Goal: Find specific page/section: Find specific page/section

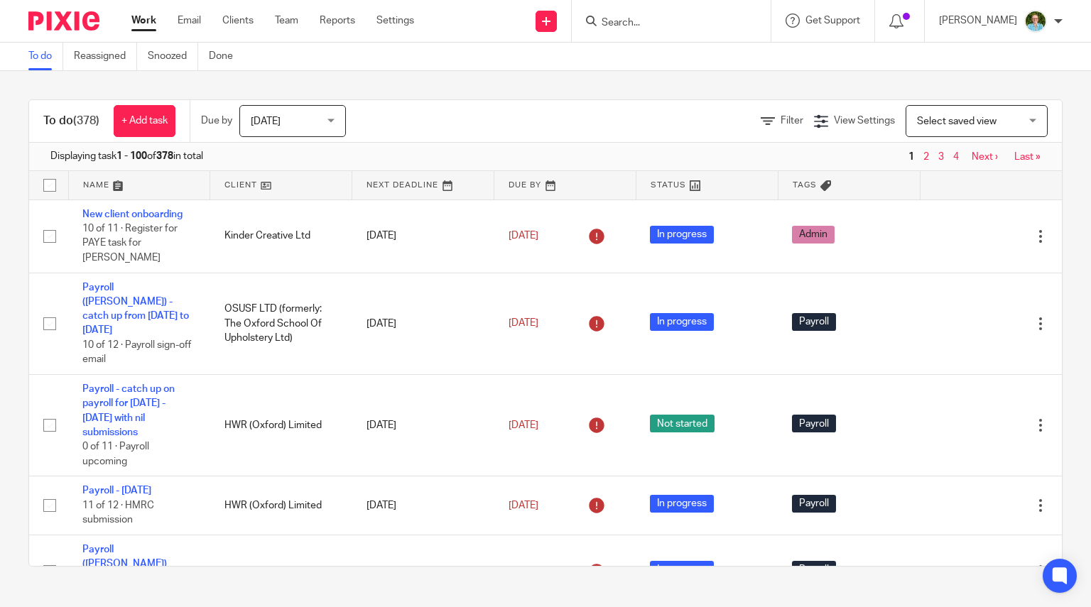
click at [688, 24] on input "Search" at bounding box center [664, 23] width 128 height 13
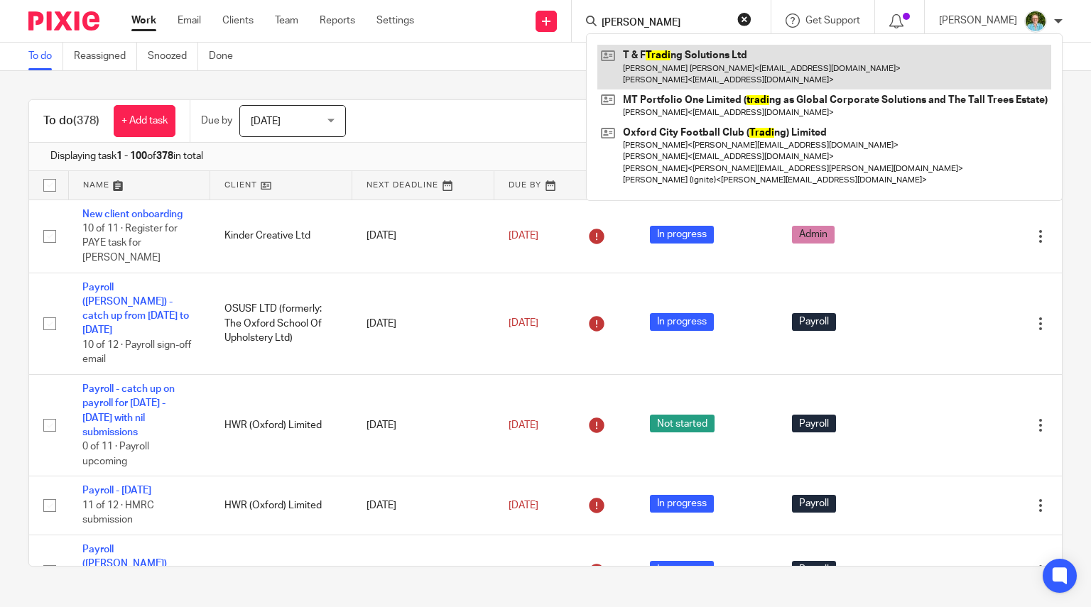
type input "trasi"
click at [684, 50] on link at bounding box center [825, 67] width 454 height 44
click at [660, 60] on link at bounding box center [825, 67] width 454 height 44
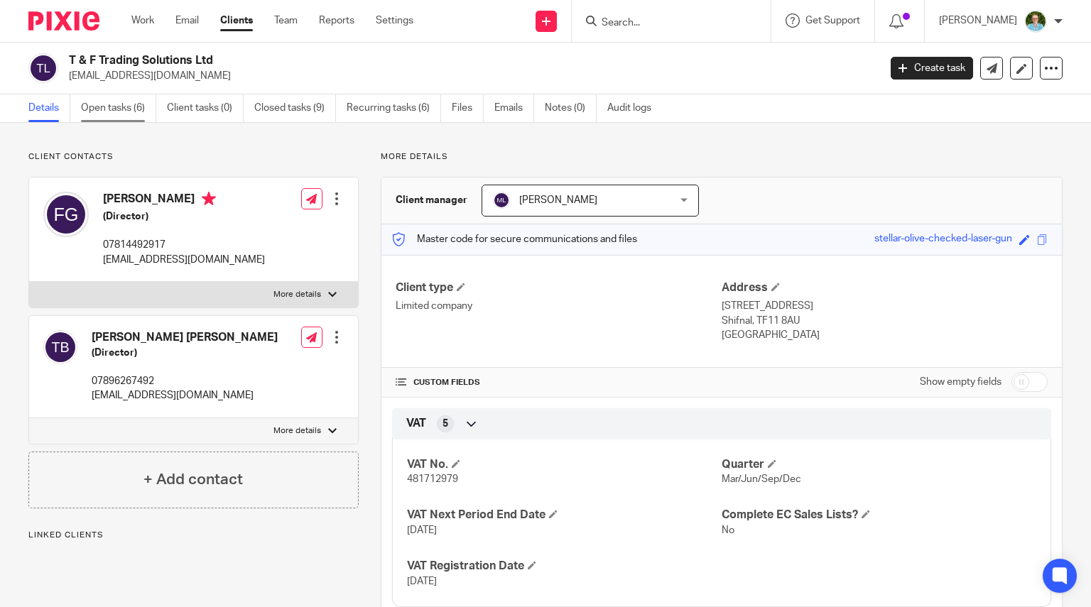
click at [103, 102] on link "Open tasks (6)" at bounding box center [118, 108] width 75 height 28
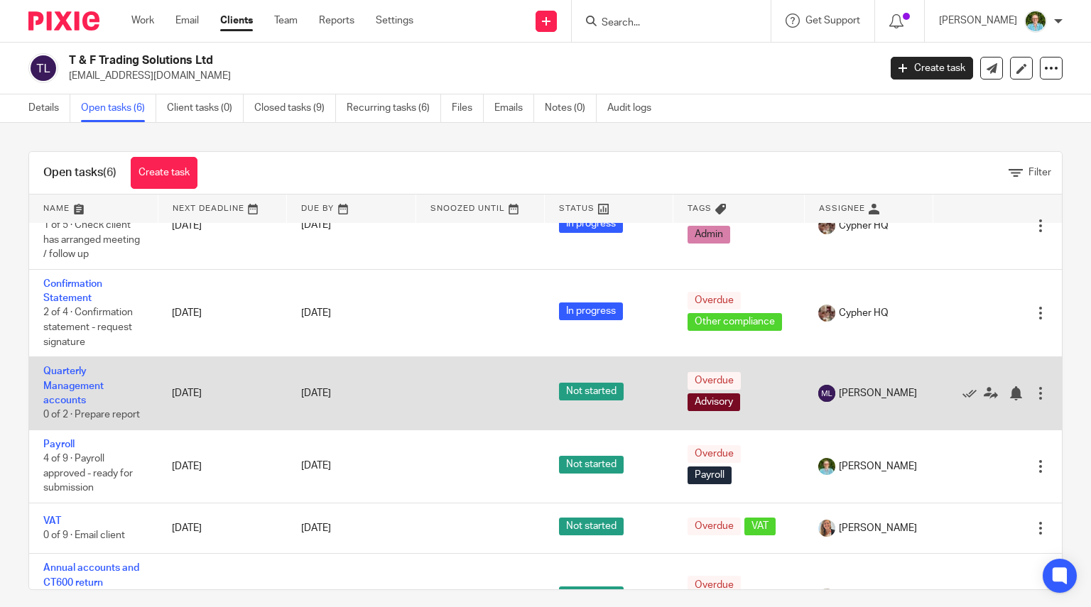
scroll to position [106, 0]
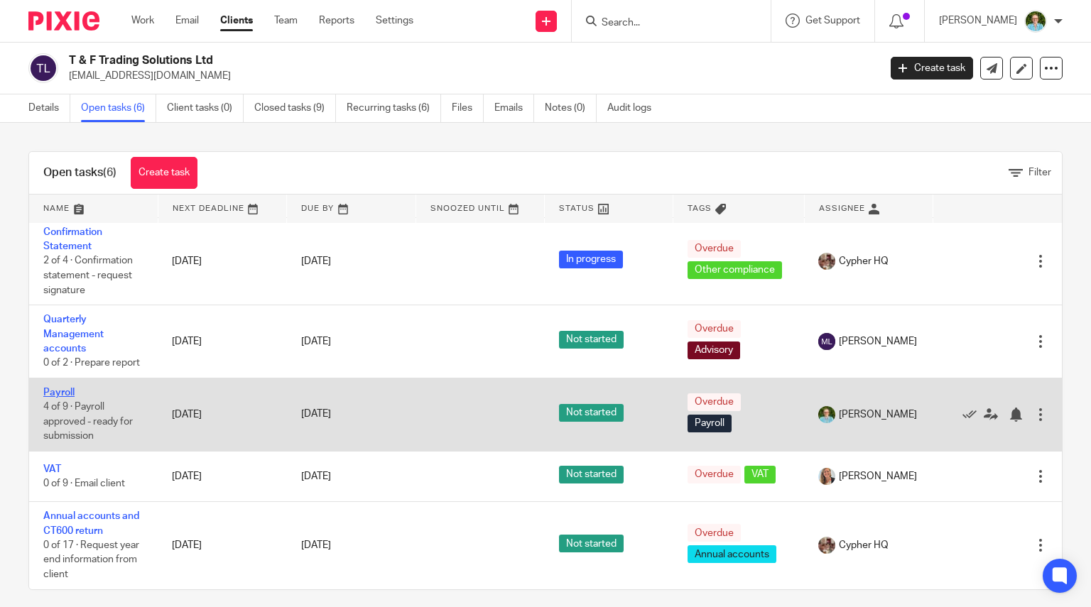
click at [63, 391] on link "Payroll" at bounding box center [58, 393] width 31 height 10
